Goal: Task Accomplishment & Management: Manage account settings

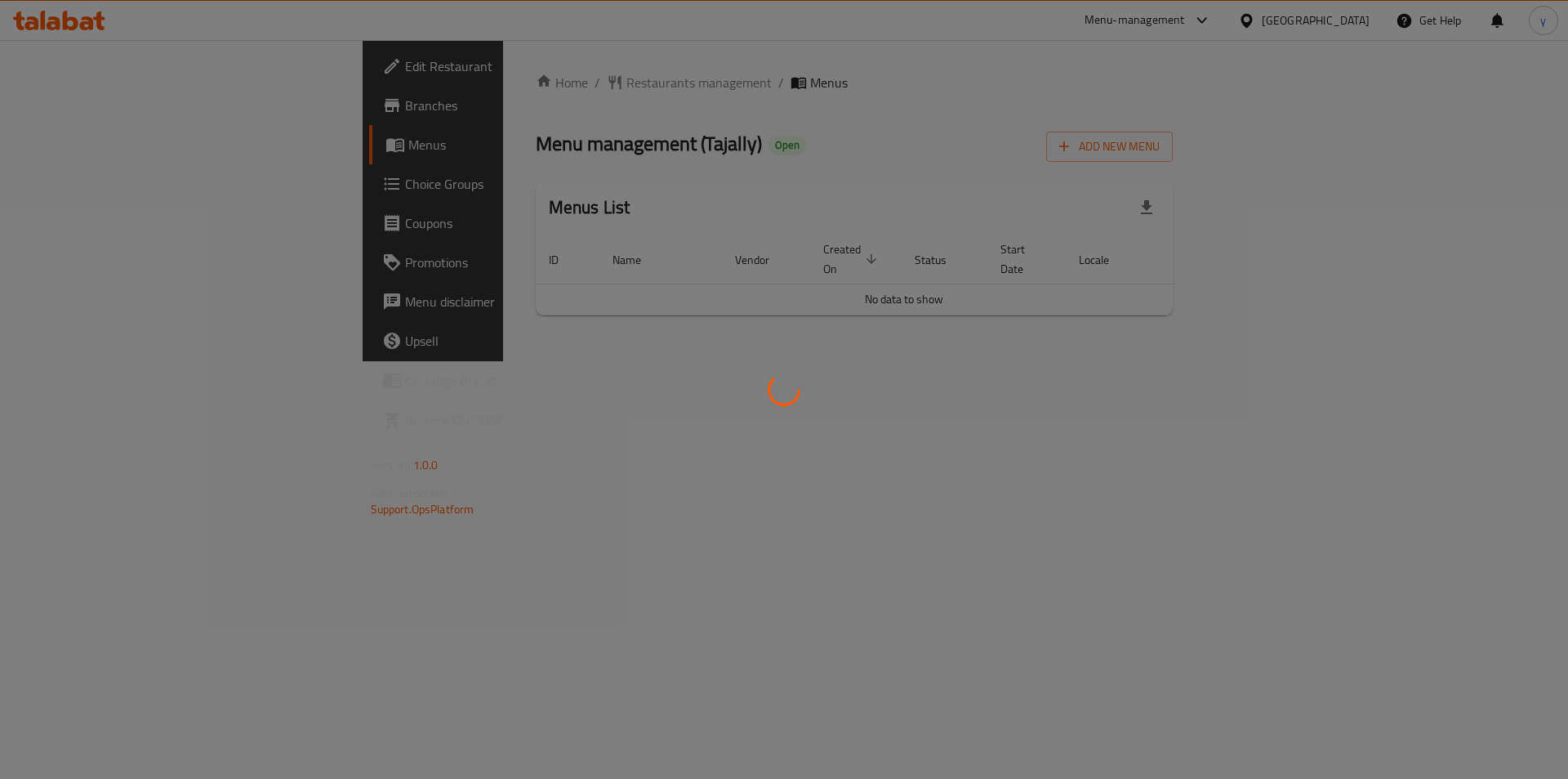
click at [71, 184] on div at bounding box center [784, 390] width 1568 height 779
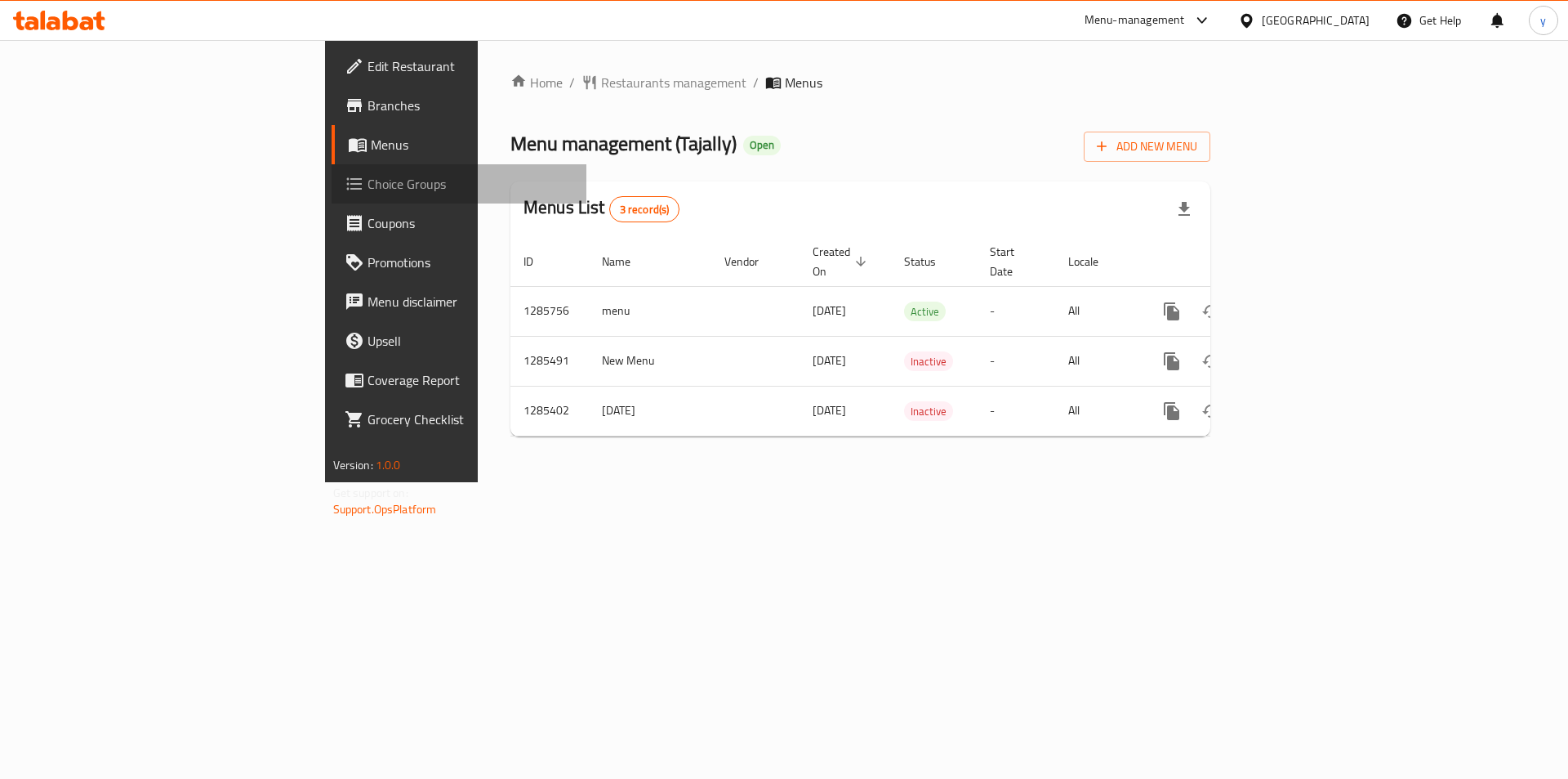
click at [367, 186] on span "Choice Groups" at bounding box center [470, 183] width 207 height 20
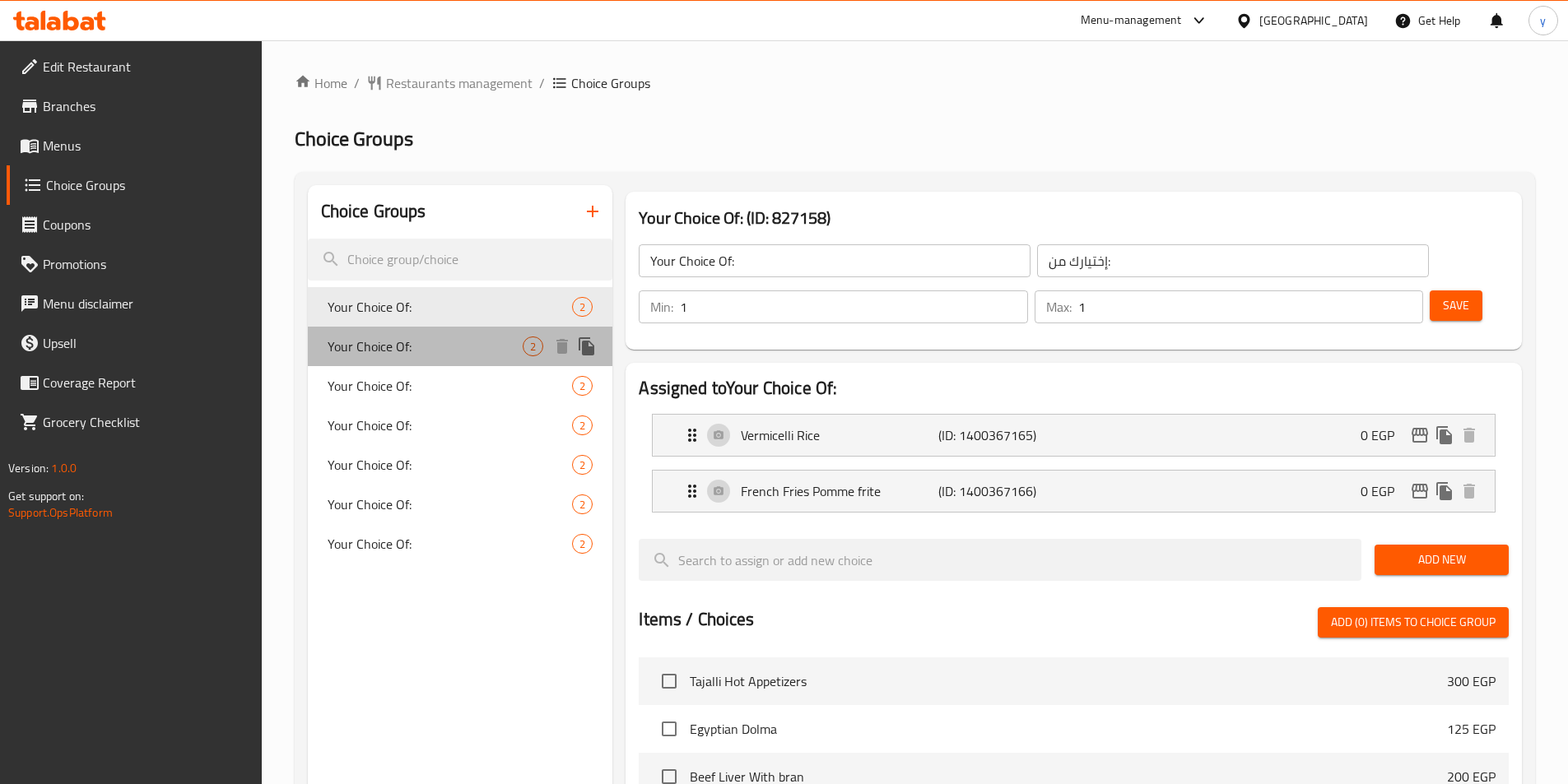
click at [421, 345] on span "Your Choice Of:" at bounding box center [426, 346] width 196 height 20
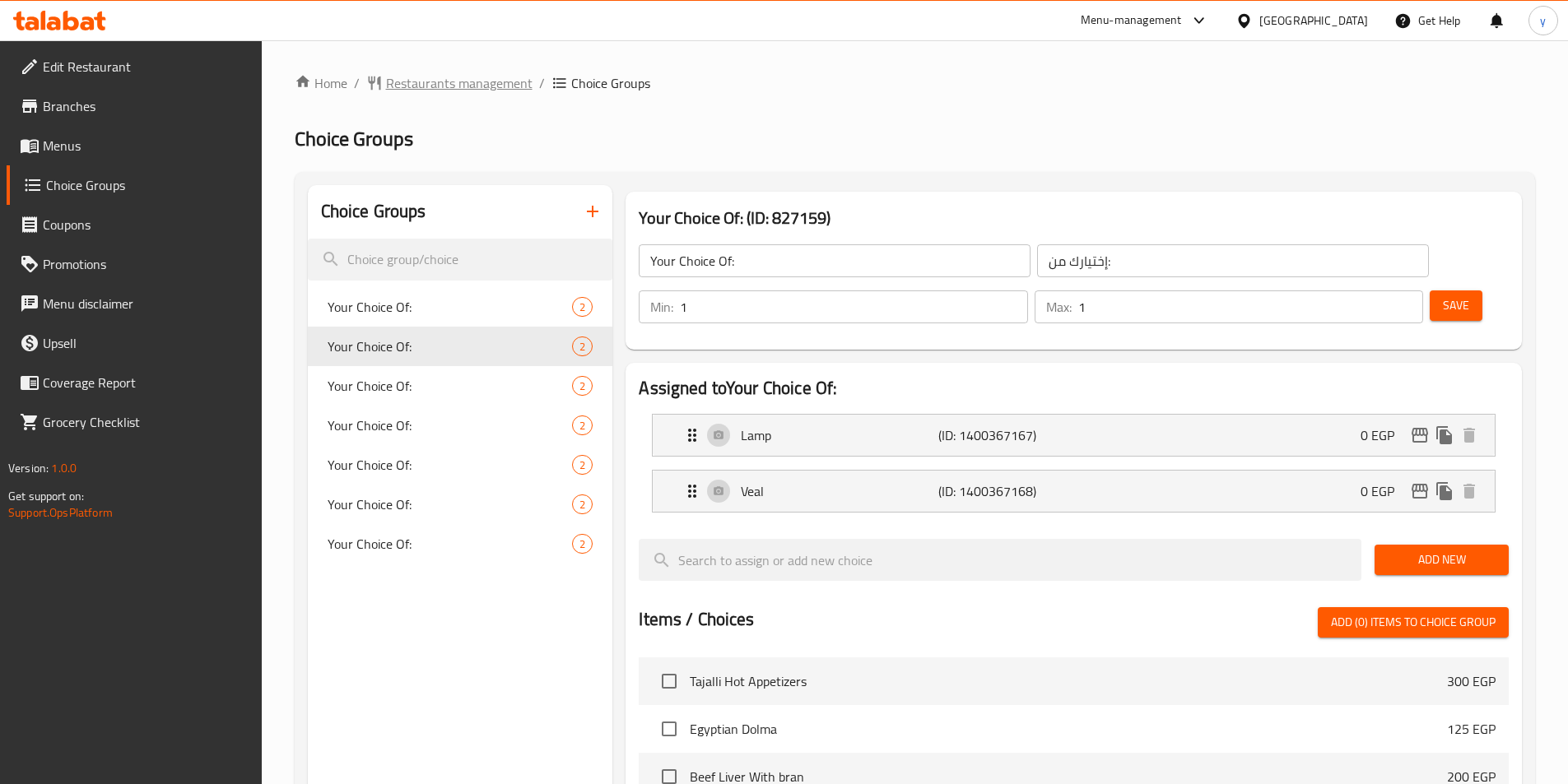
click at [475, 88] on span "Restaurants management" at bounding box center [459, 83] width 146 height 20
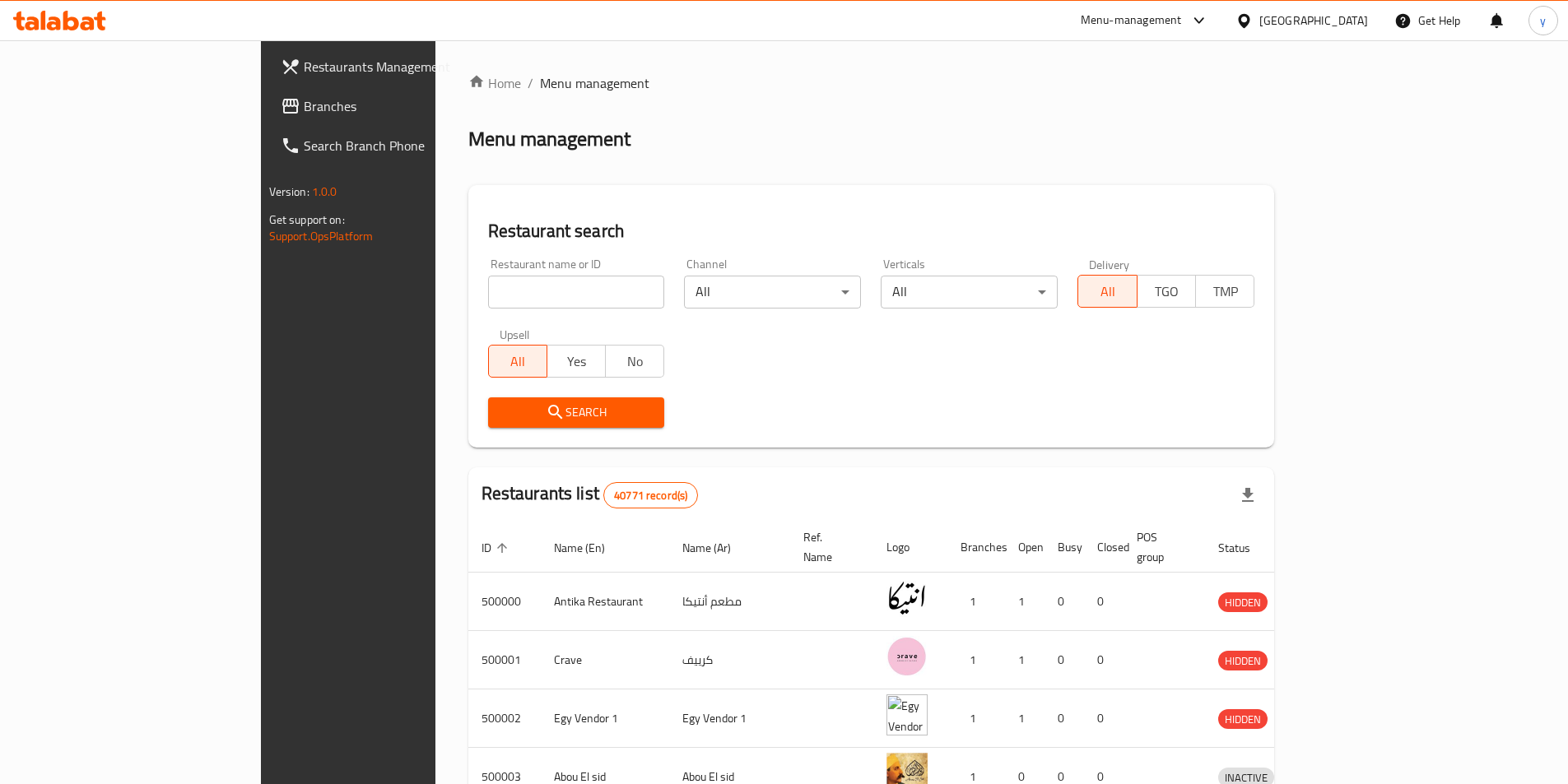
click at [304, 99] on span "Branches" at bounding box center [407, 106] width 206 height 20
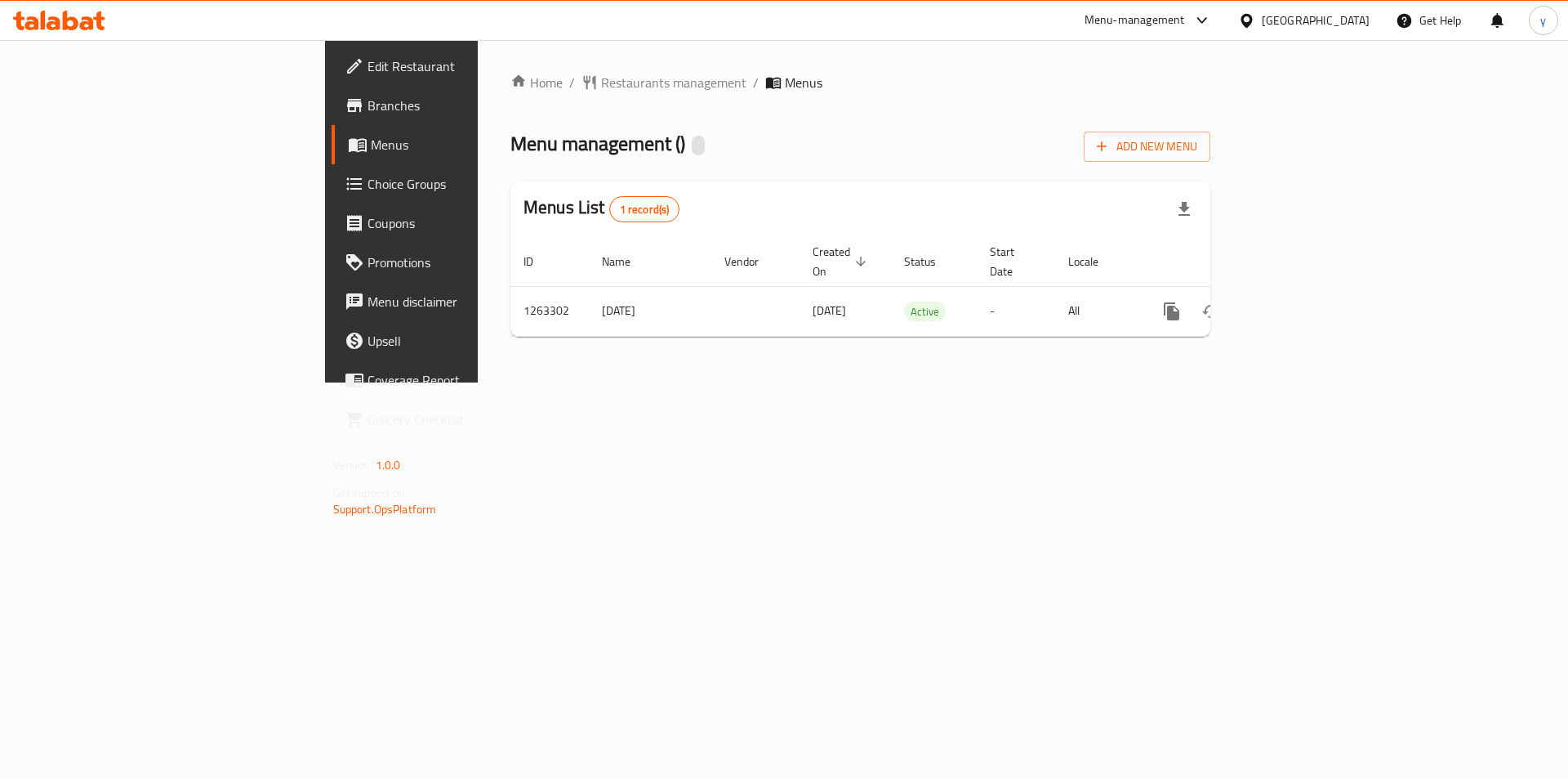
click at [367, 193] on span "Choice Groups" at bounding box center [470, 183] width 207 height 20
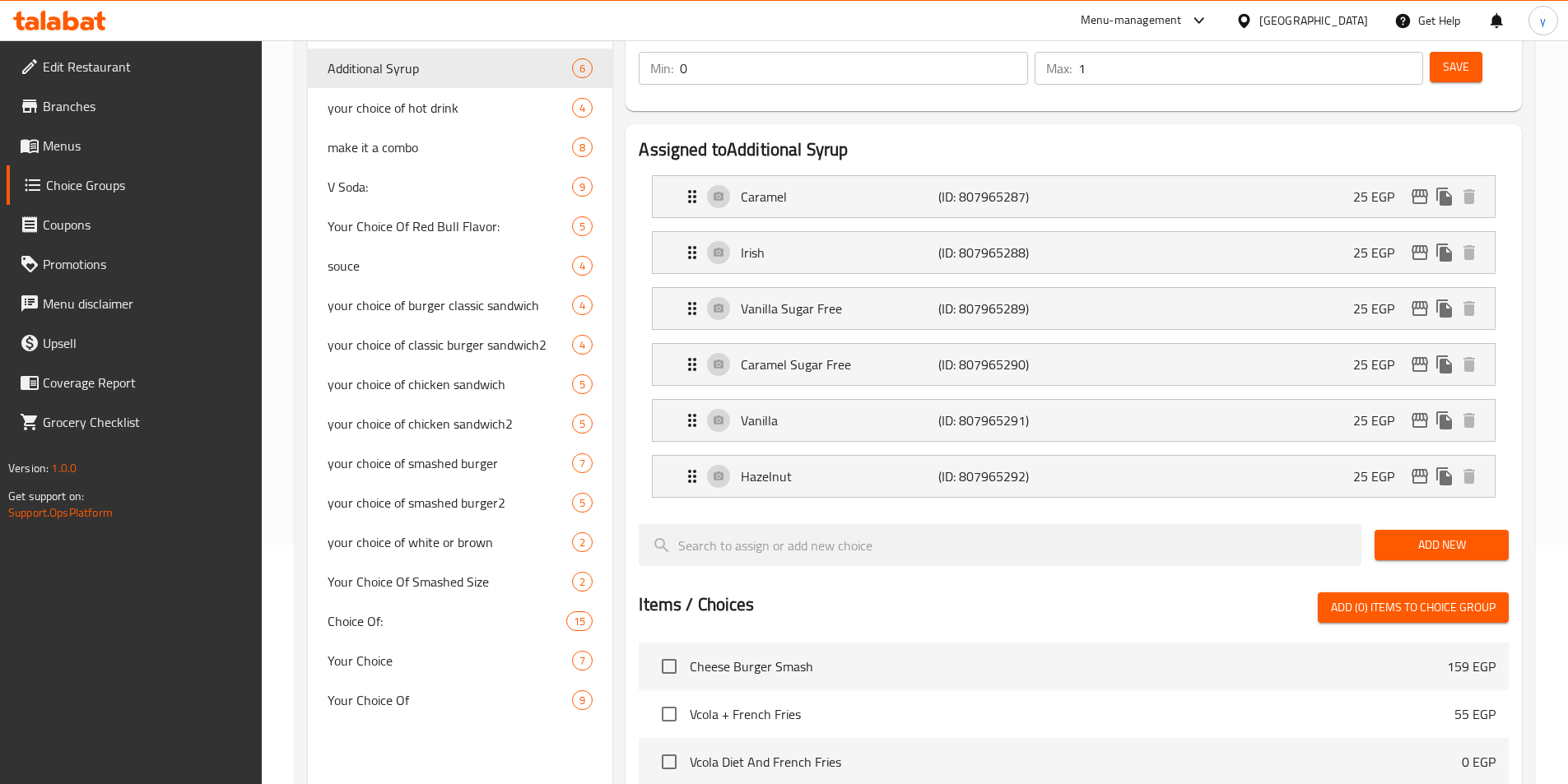
scroll to position [696, 0]
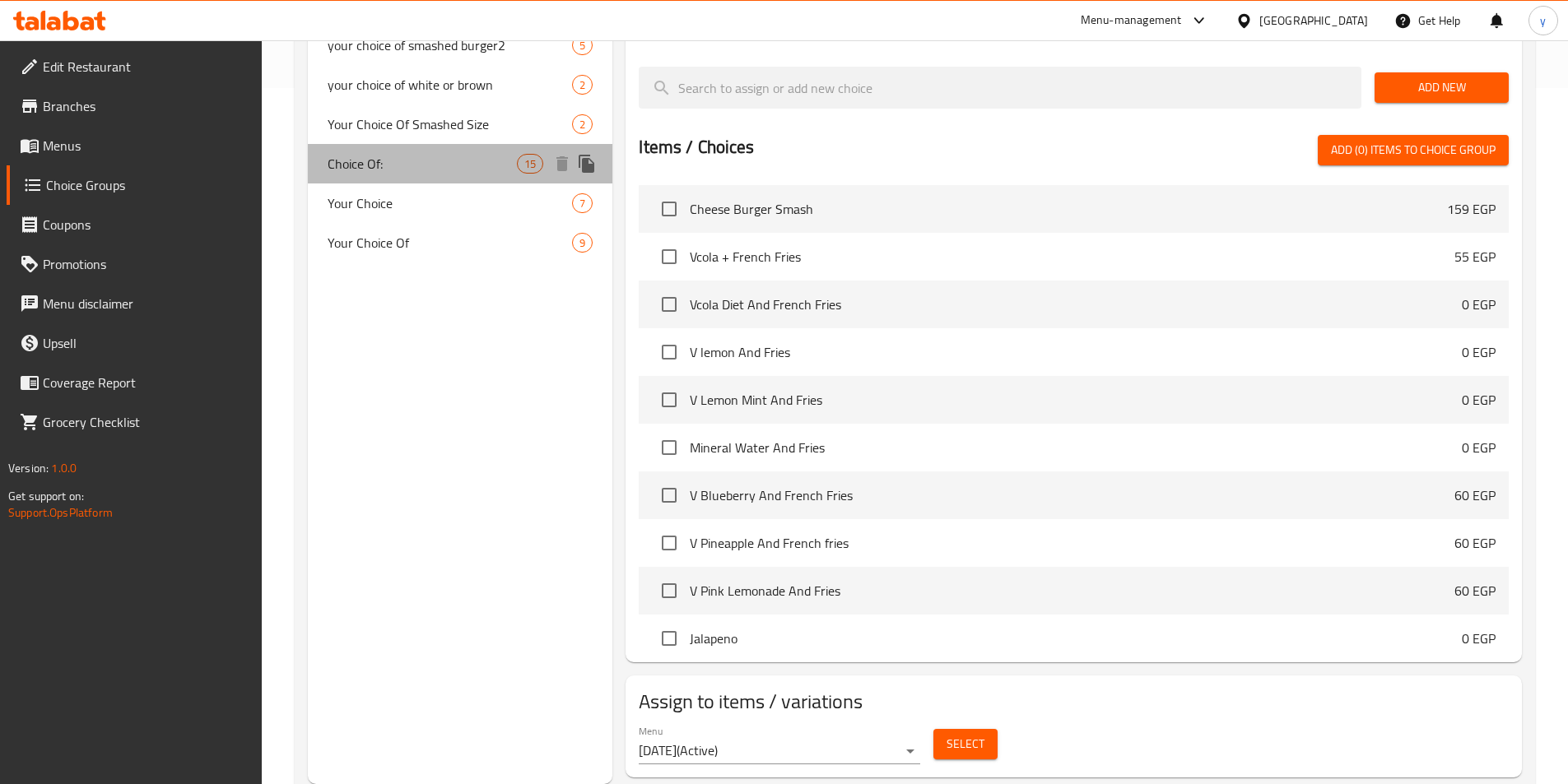
click at [380, 162] on span "Choice Of:" at bounding box center [423, 163] width 190 height 20
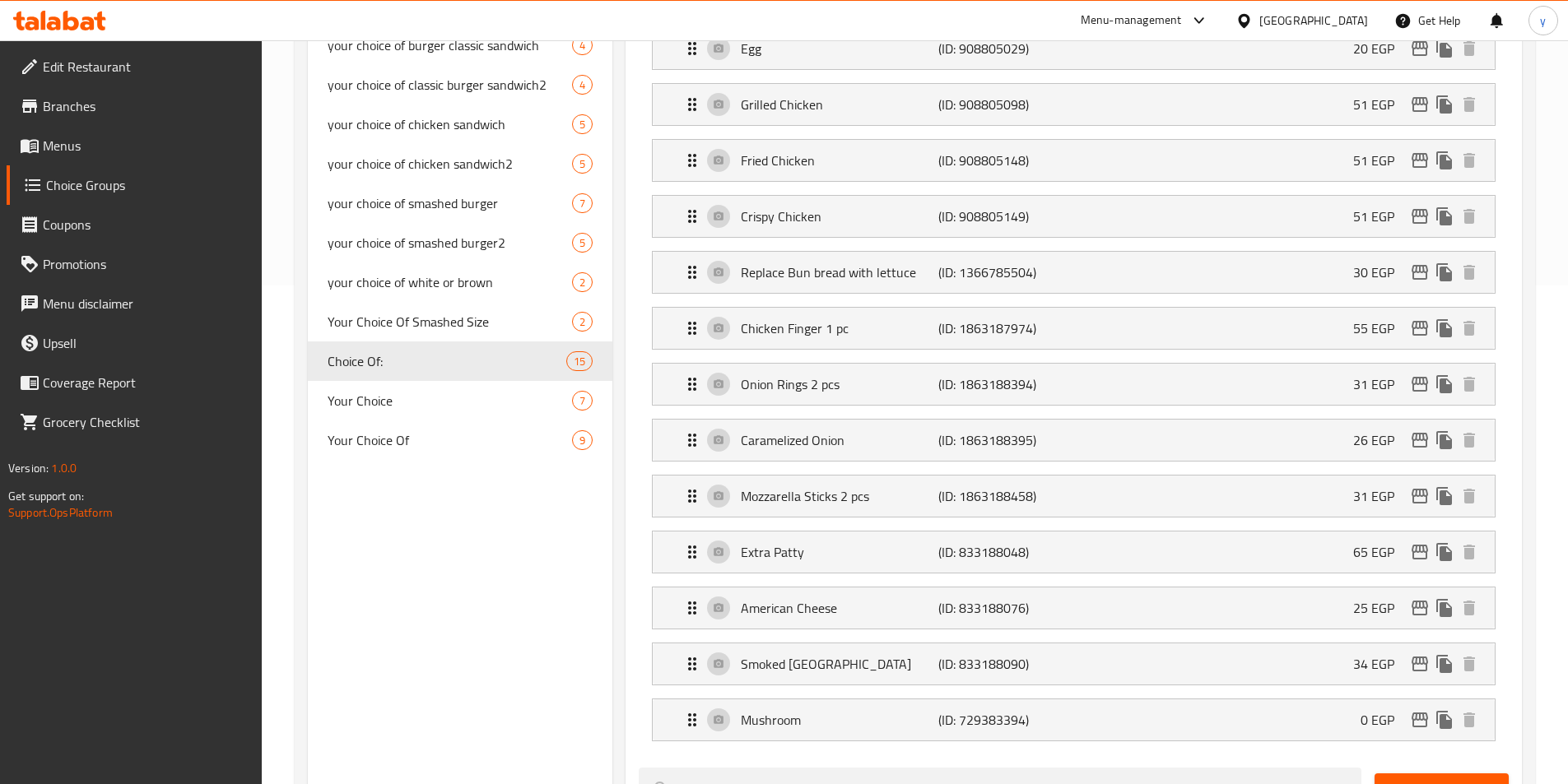
type input "Choice Of:"
type input "إختيار من:"
type input "6"
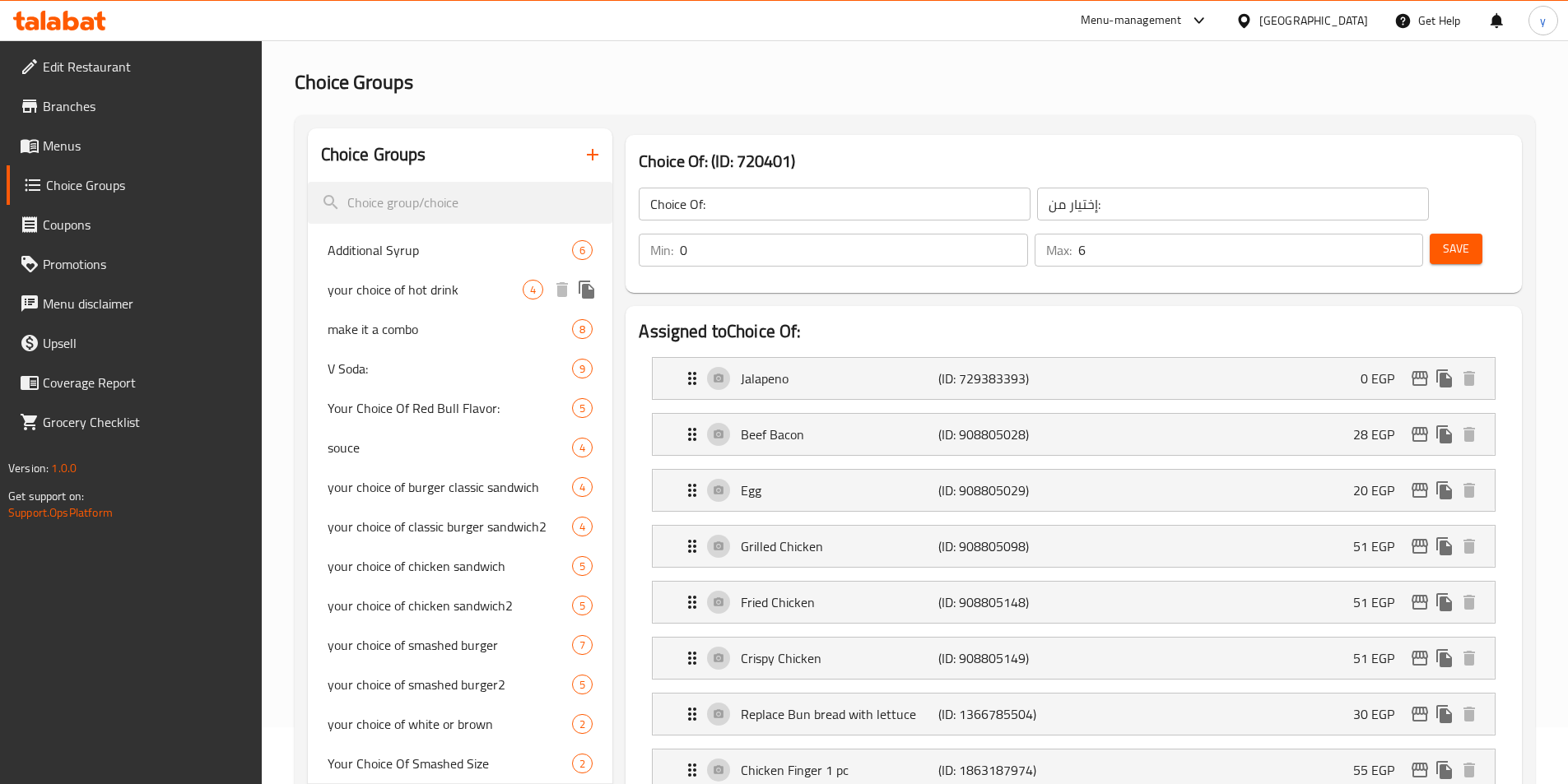
scroll to position [0, 0]
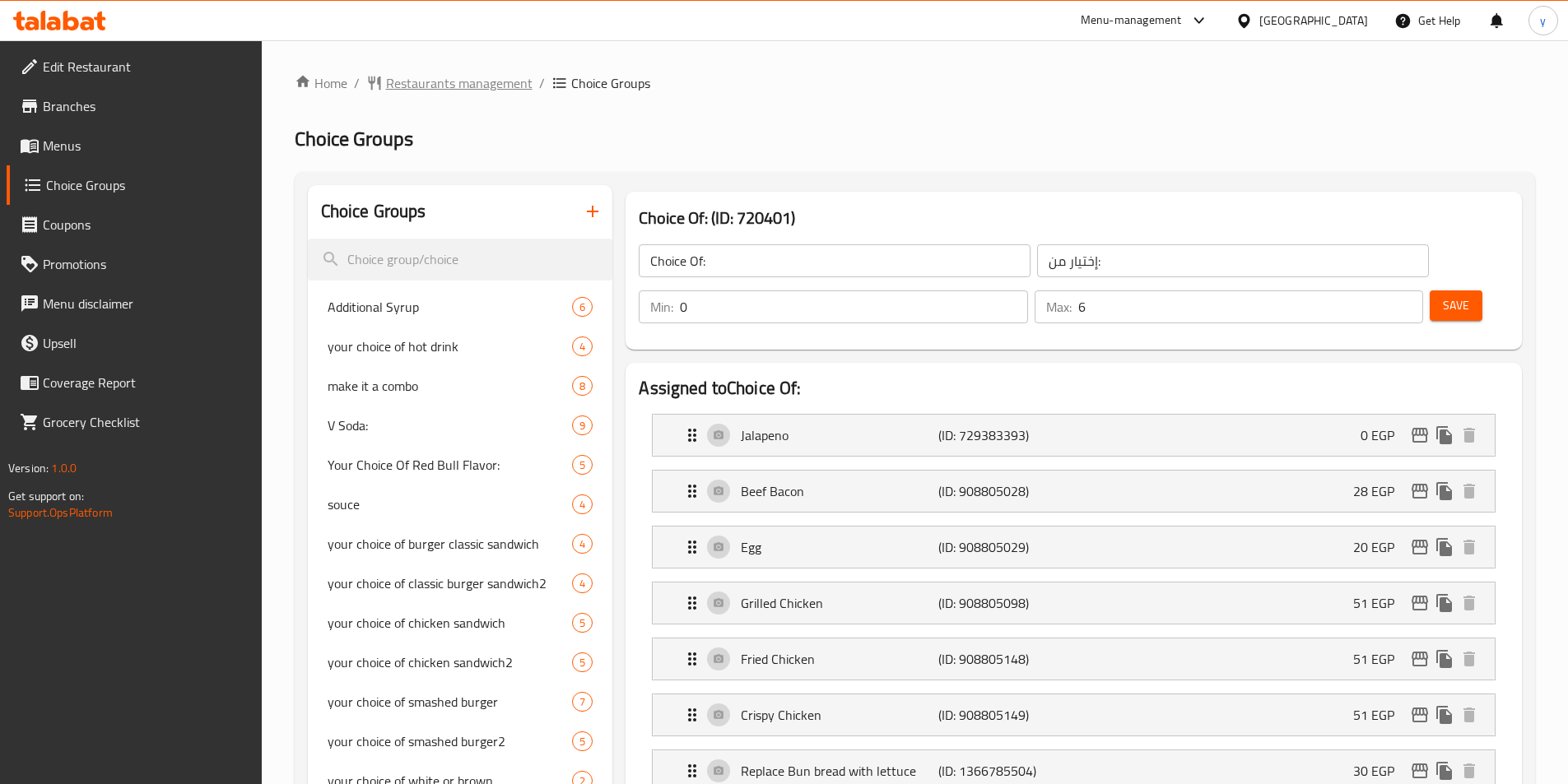
click at [424, 78] on span "Restaurants management" at bounding box center [459, 83] width 146 height 20
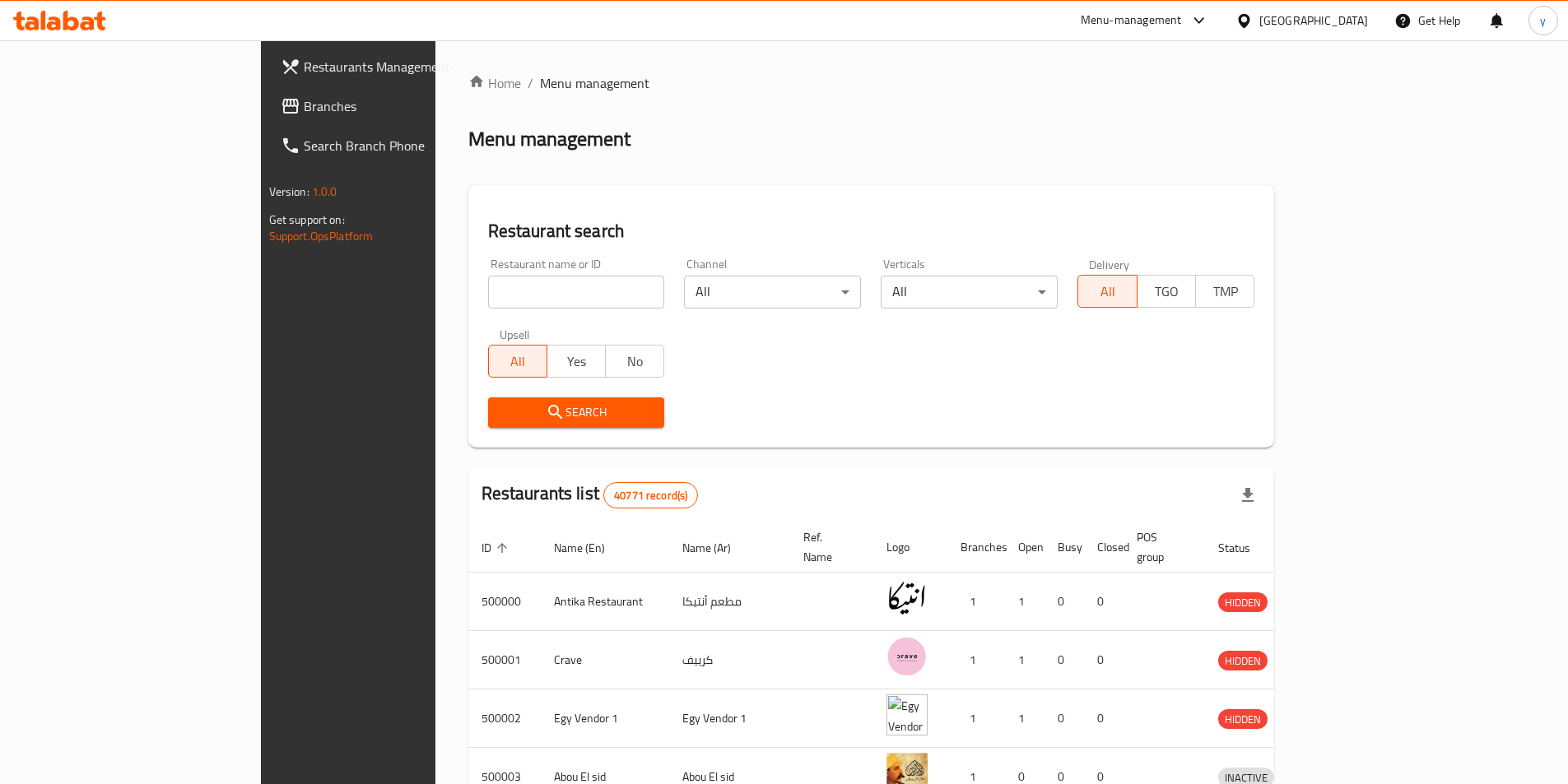
click at [304, 102] on span "Branches" at bounding box center [407, 106] width 206 height 20
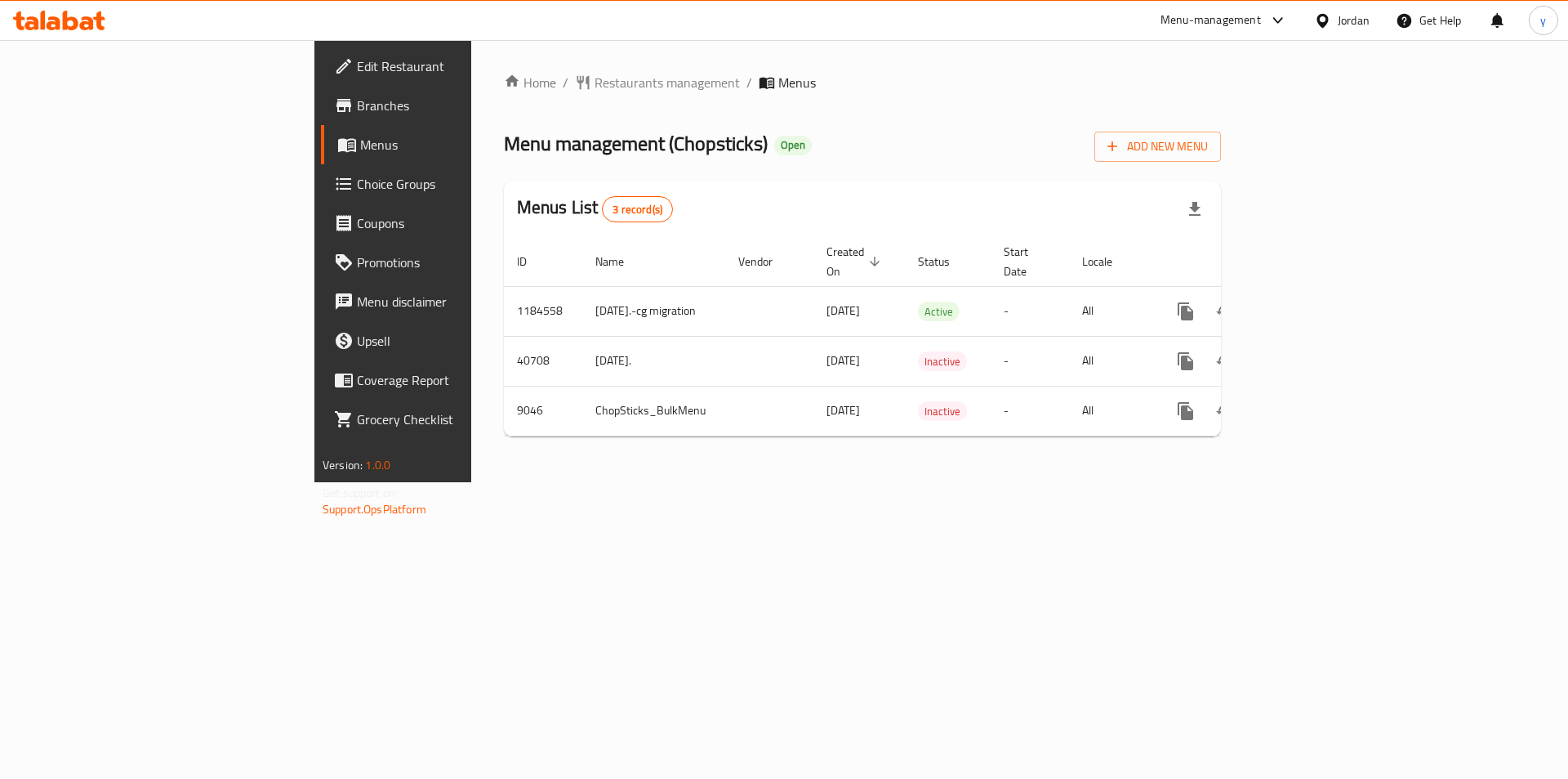
click at [357, 179] on span "Choice Groups" at bounding box center [460, 183] width 207 height 20
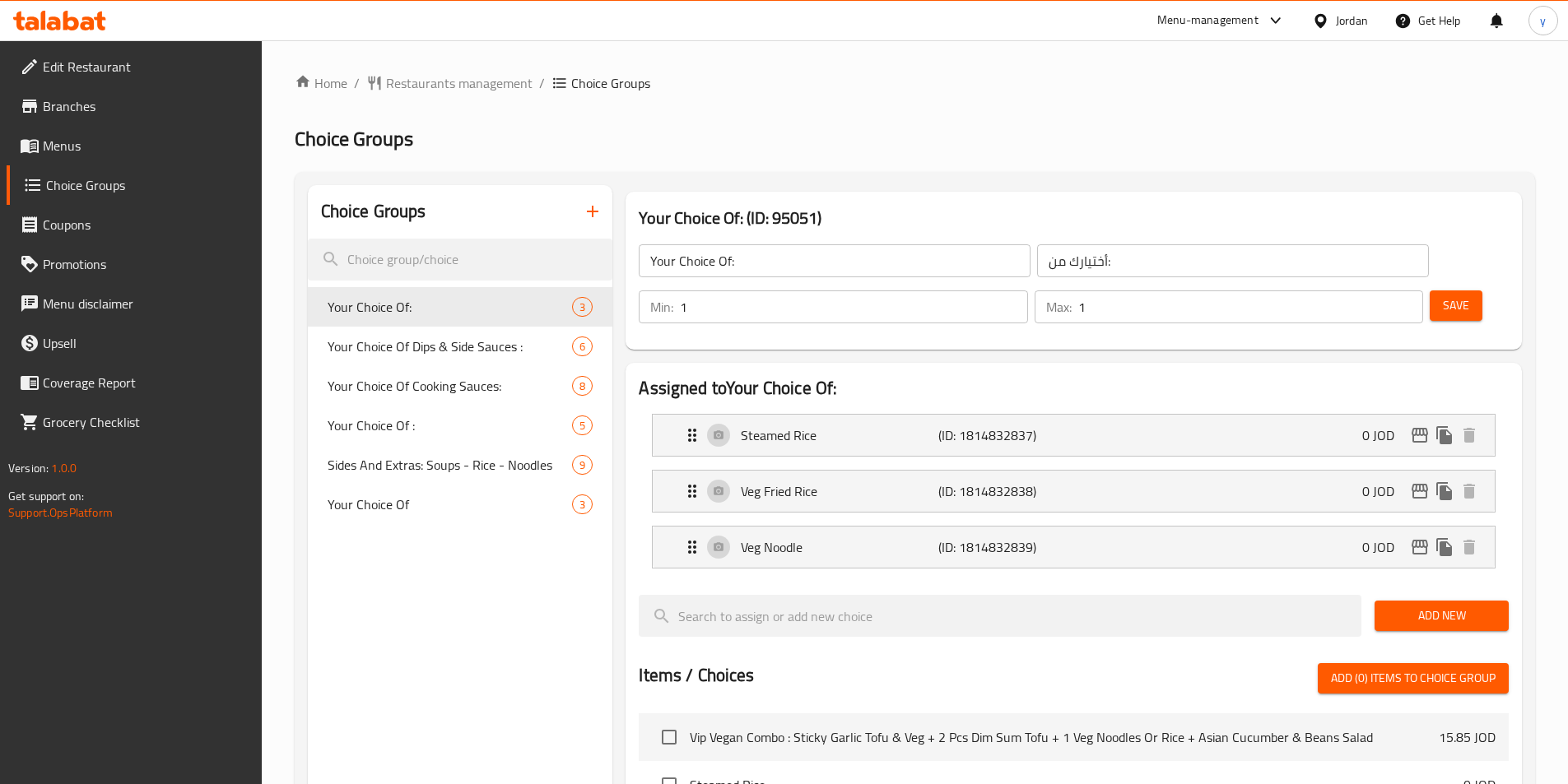
click at [432, 351] on span "Your Choice Of Dips & Side Sauces :" at bounding box center [450, 346] width 245 height 20
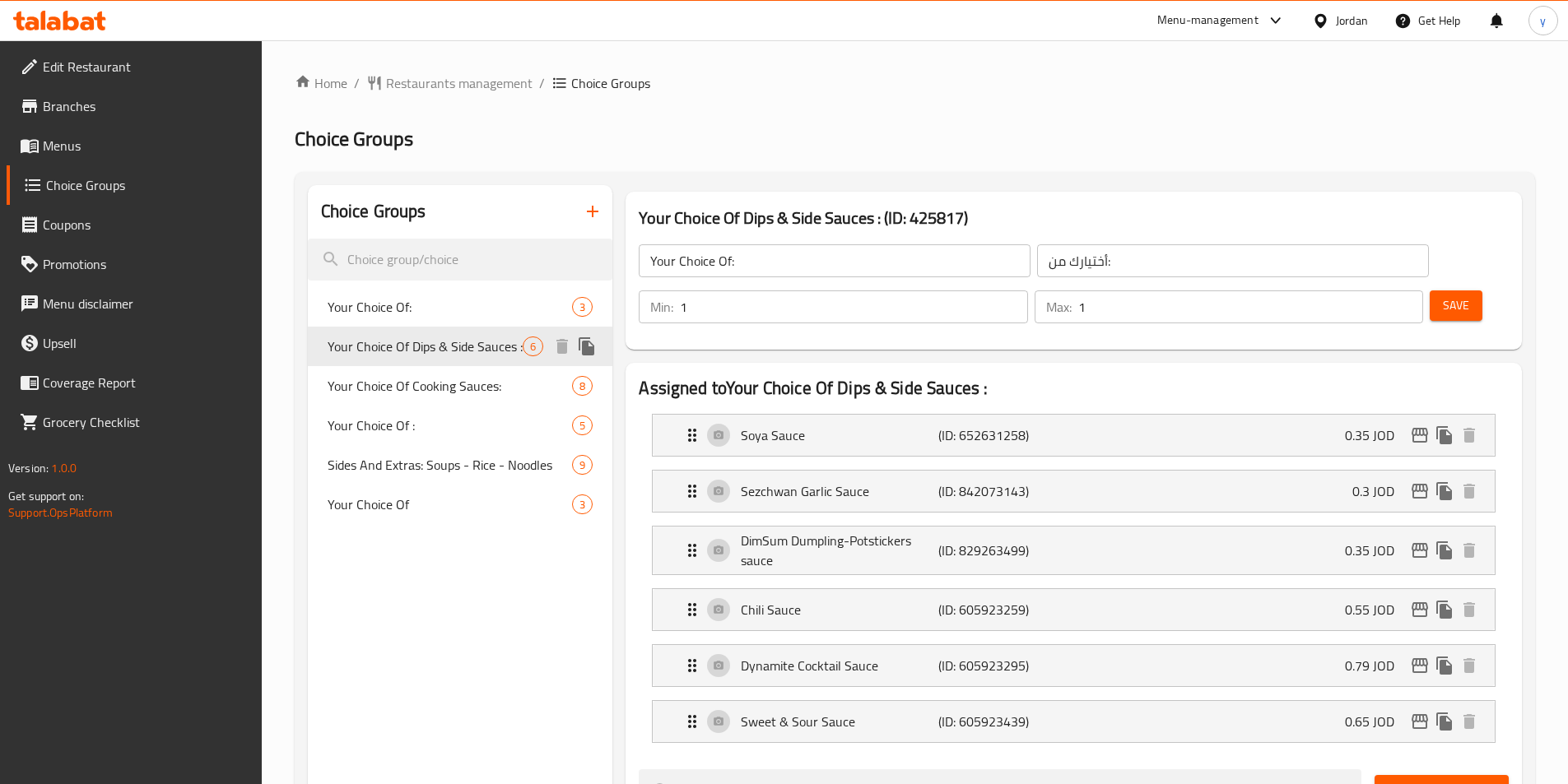
type input "Your Choice Of Dips & Side Sauces :"
type input "اختيارك من [DEMOGRAPHIC_DATA] والغموس:"
type input "0"
click at [453, 86] on span "Restaurants management" at bounding box center [459, 83] width 146 height 20
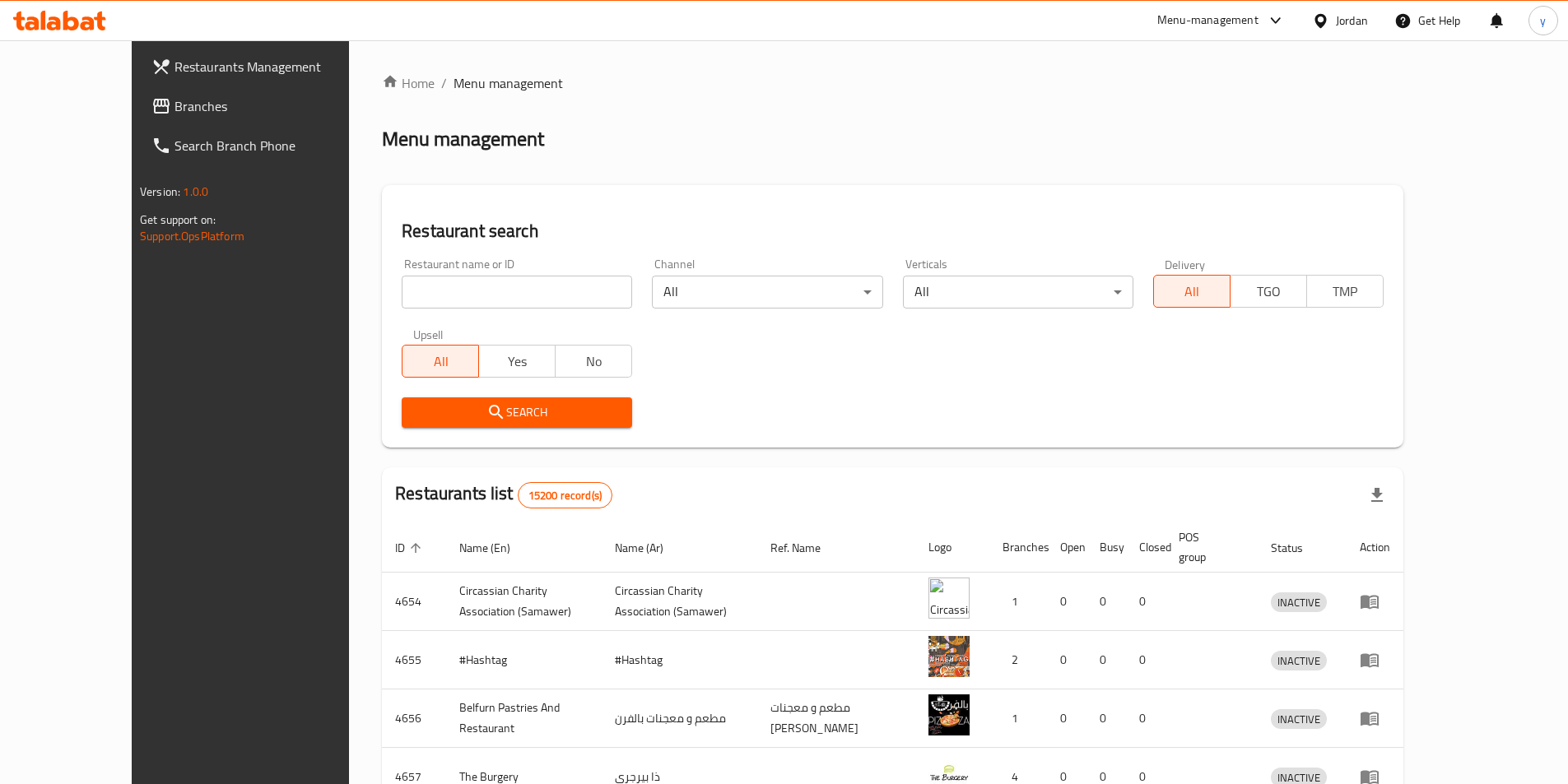
click at [132, 110] on div "Restaurants Management Branches Search Branch Phone Version: 1.0.0 Get support …" at bounding box center [784, 643] width 1305 height 1205
click at [174, 109] on span "Branches" at bounding box center [277, 106] width 206 height 20
